Goal: Task Accomplishment & Management: Manage account settings

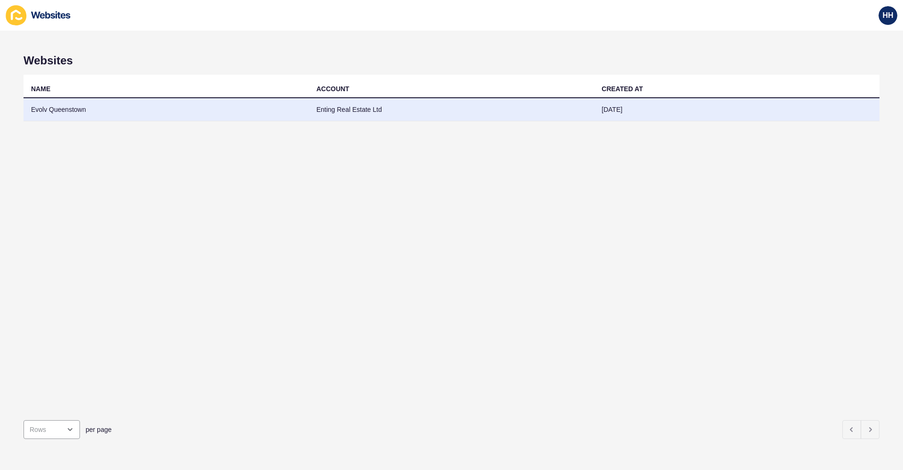
click at [318, 111] on td "Enting Real Estate Ltd" at bounding box center [451, 109] width 285 height 23
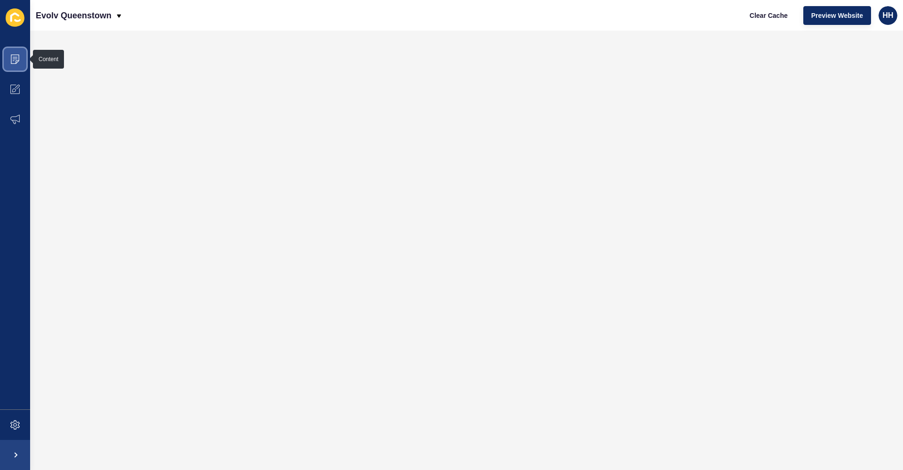
click at [19, 59] on icon at bounding box center [15, 59] width 8 height 9
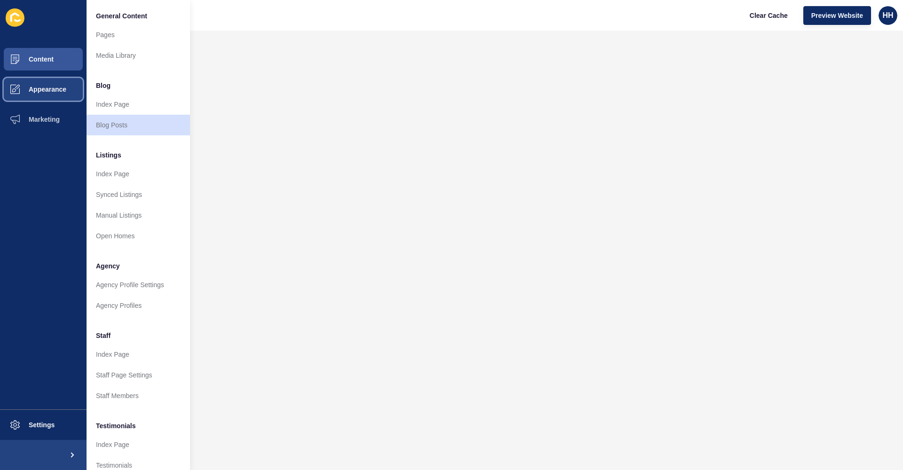
click at [61, 94] on button "Appearance" at bounding box center [43, 89] width 86 height 30
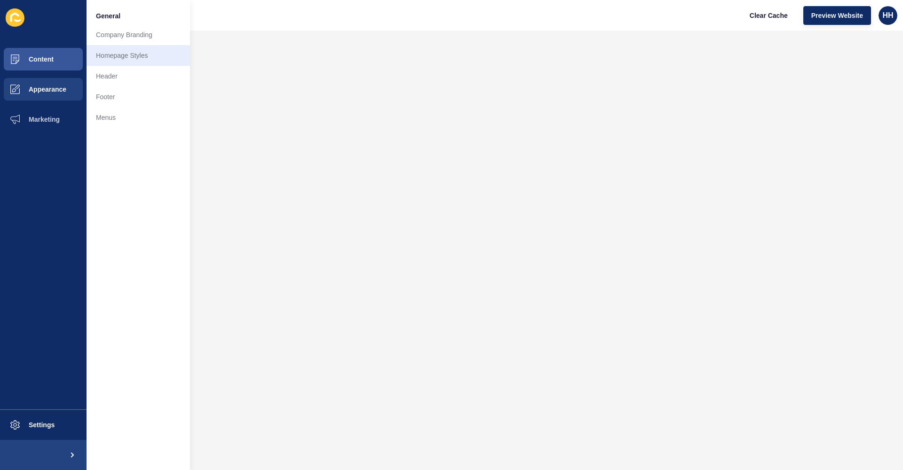
click at [138, 56] on link "Homepage Styles" at bounding box center [137, 55] width 103 height 21
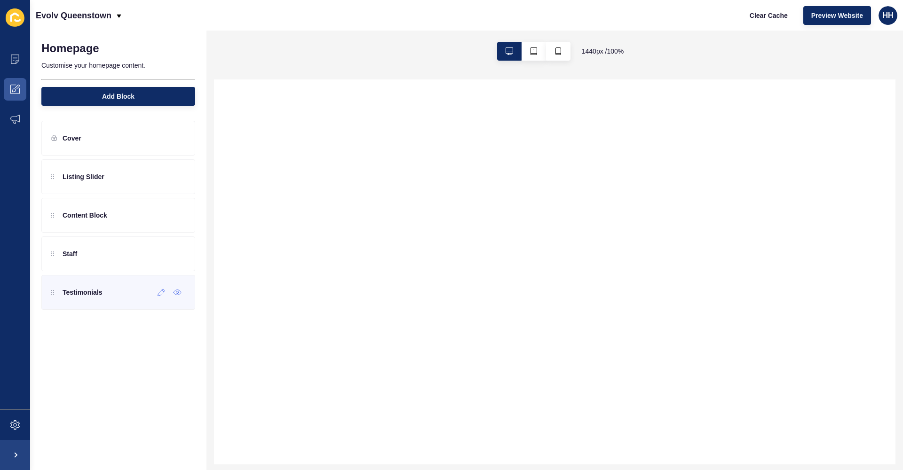
click at [100, 295] on p "Testimonials" at bounding box center [83, 292] width 40 height 9
click at [161, 299] on div at bounding box center [162, 292] width 16 height 15
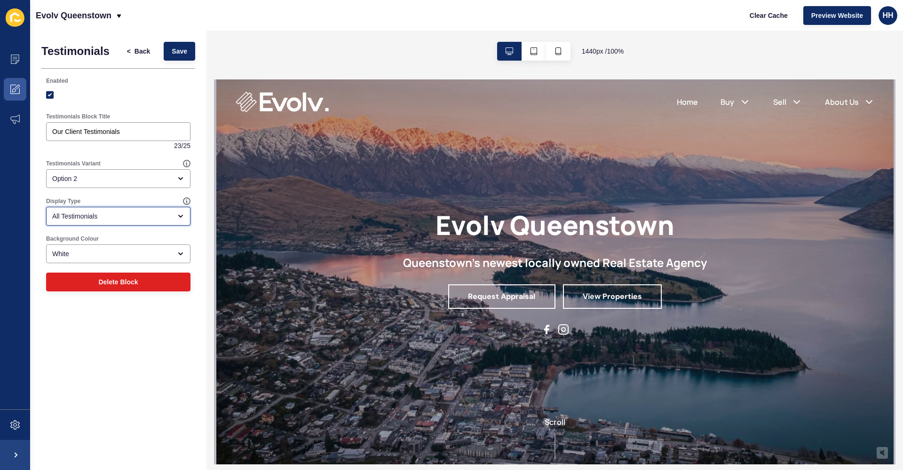
click at [133, 220] on div "All Testimonials" at bounding box center [111, 216] width 119 height 9
click at [132, 193] on div "Display Type All Testimonials" at bounding box center [118, 212] width 154 height 38
click at [185, 202] on icon at bounding box center [187, 201] width 8 height 8
click at [117, 197] on div "Display Type All Testimonials" at bounding box center [118, 211] width 146 height 30
click at [158, 179] on div "Option 2" at bounding box center [111, 178] width 119 height 9
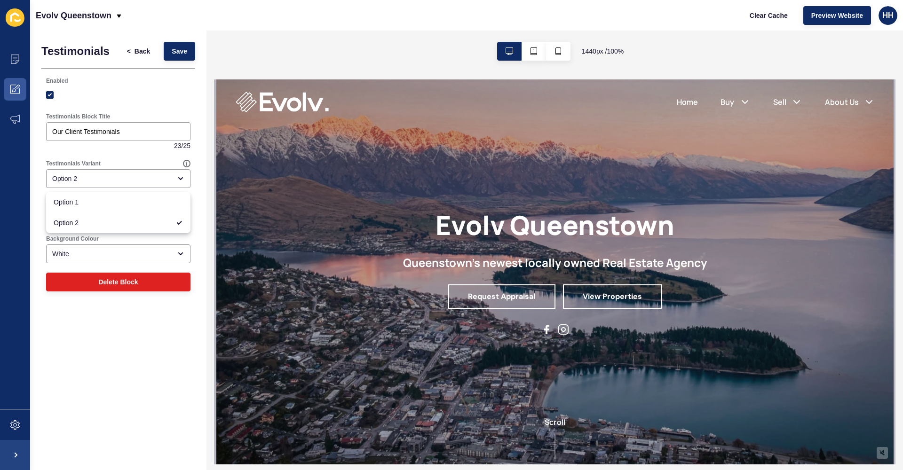
click at [149, 154] on div "Testimonials Block Title Our Client Testimonials 23 / 25" at bounding box center [118, 131] width 154 height 47
click at [118, 81] on div "Enabled" at bounding box center [118, 81] width 144 height 8
click at [145, 50] on span "Back" at bounding box center [142, 51] width 16 height 9
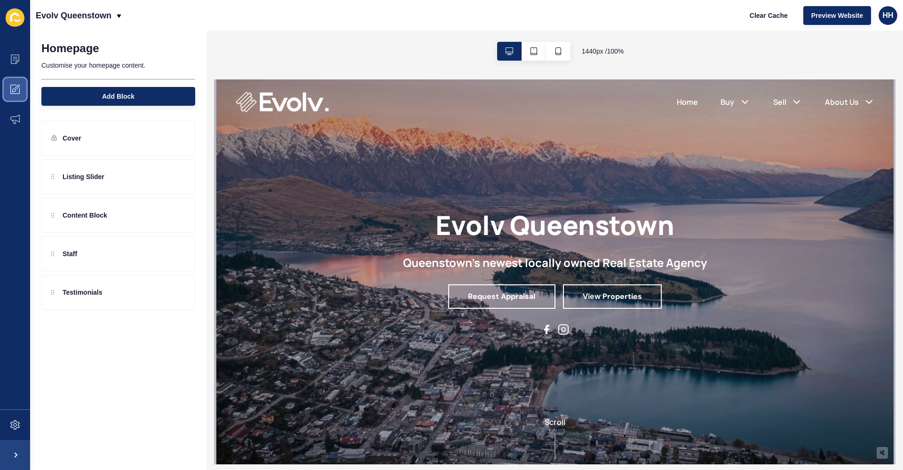
click at [15, 82] on span at bounding box center [15, 89] width 30 height 30
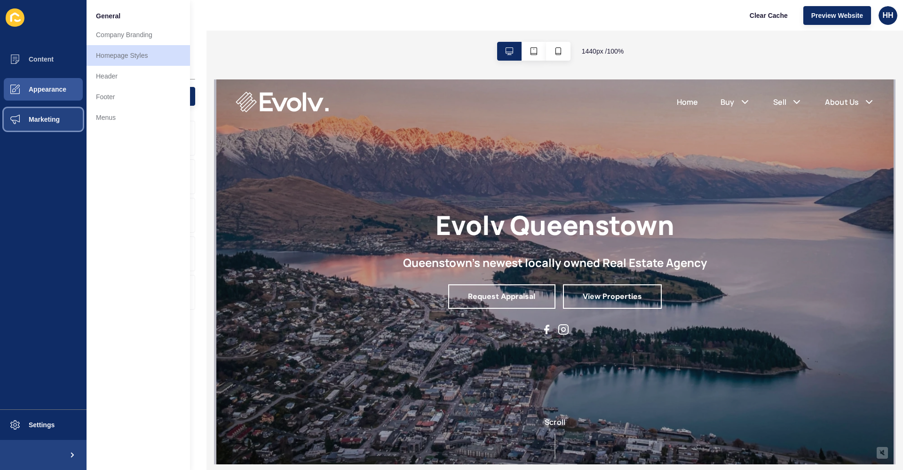
click at [27, 114] on span at bounding box center [15, 119] width 30 height 30
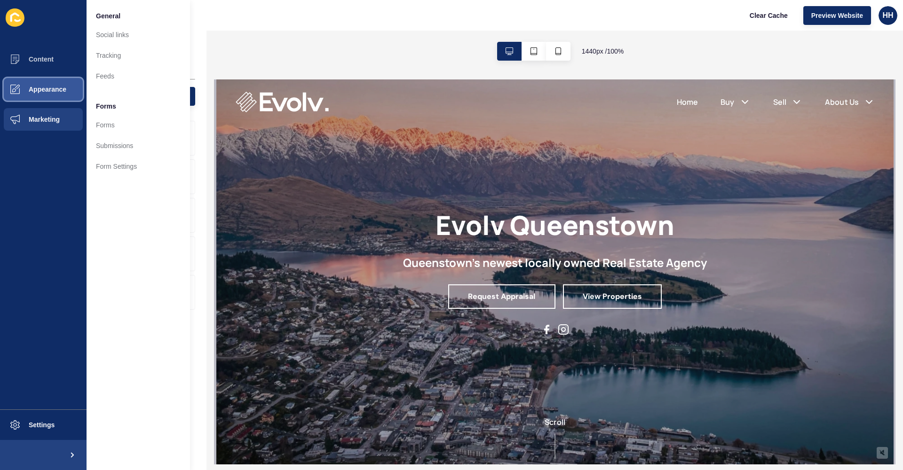
click at [34, 90] on span "Appearance" at bounding box center [33, 90] width 68 height 8
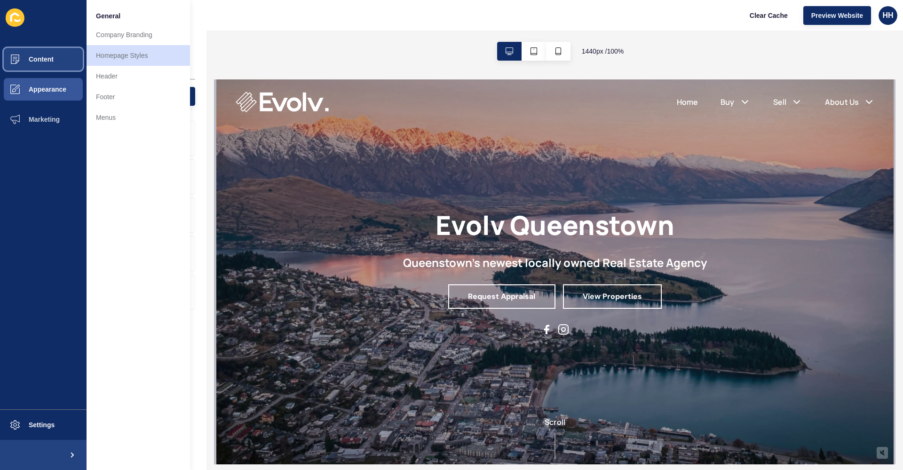
click at [69, 55] on button "Content" at bounding box center [43, 59] width 86 height 30
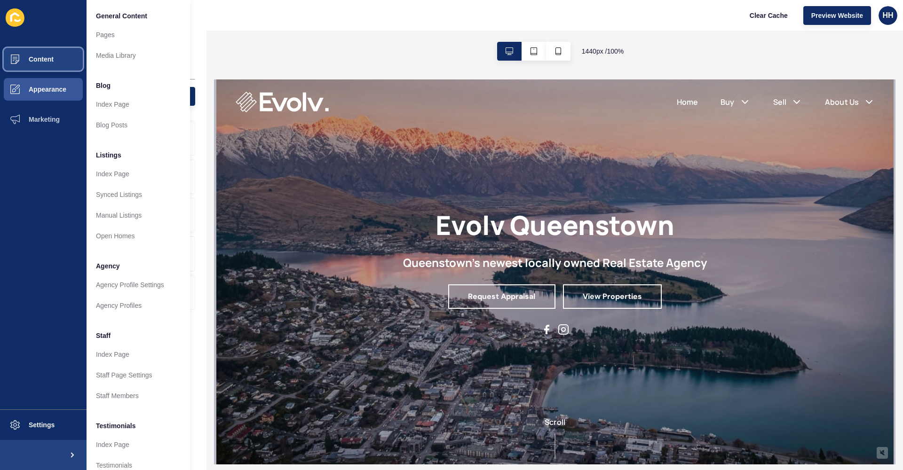
scroll to position [88, 0]
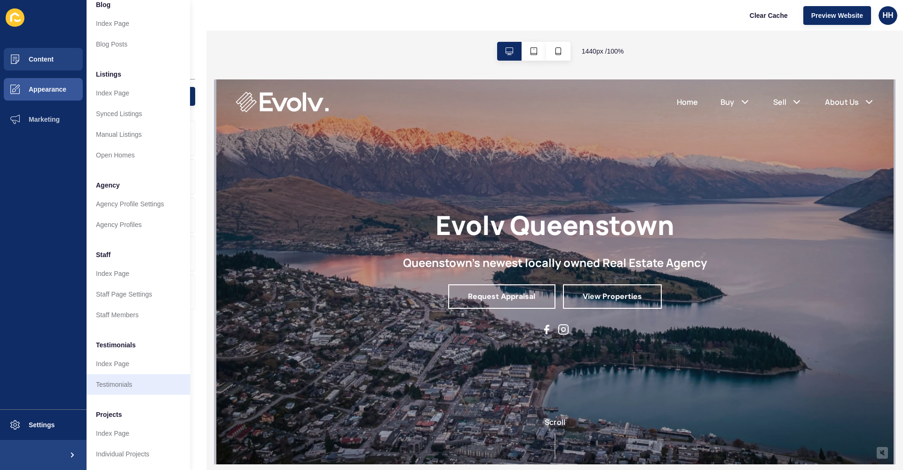
click at [134, 377] on link "Testimonials" at bounding box center [137, 384] width 103 height 21
